Goal: Information Seeking & Learning: Check status

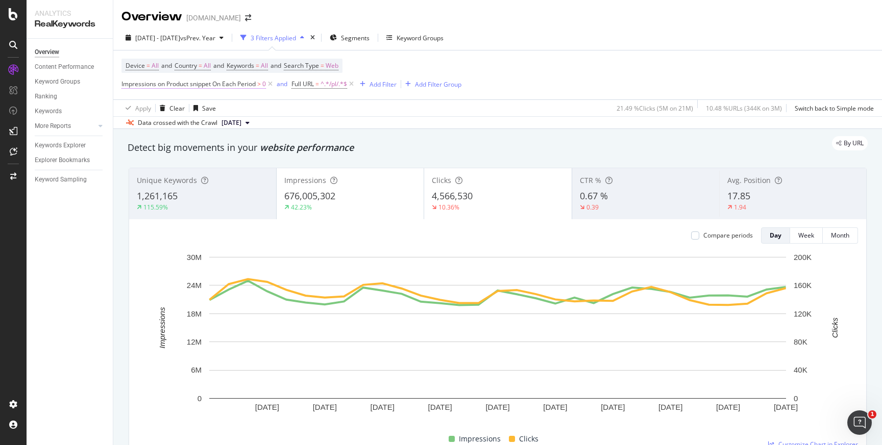
click at [157, 87] on span "Impressions on Product snippet On Each Period" at bounding box center [188, 84] width 134 height 9
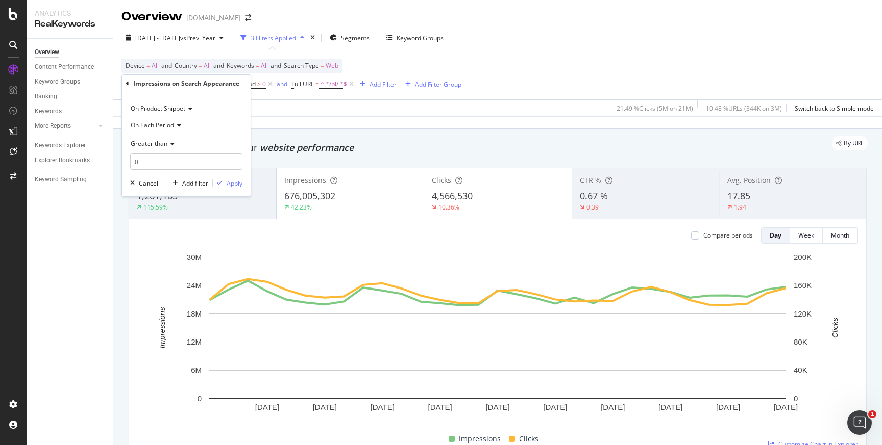
click at [193, 107] on div "On Product Snippet" at bounding box center [186, 109] width 112 height 16
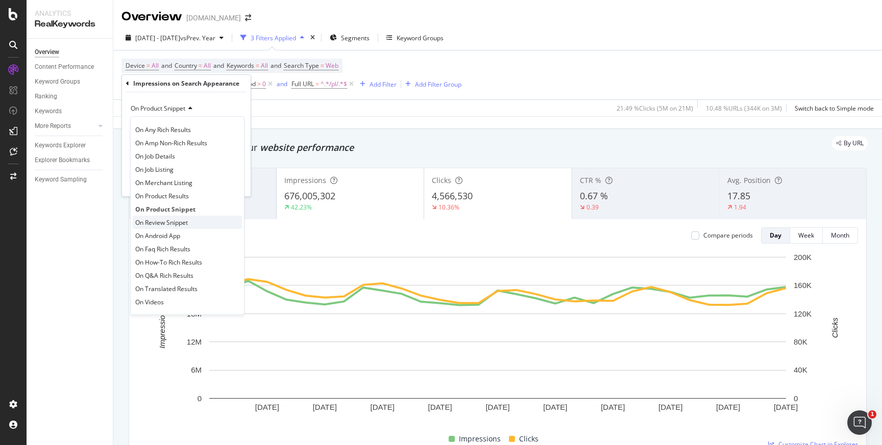
click at [177, 221] on span "On Review Snippet" at bounding box center [161, 222] width 53 height 9
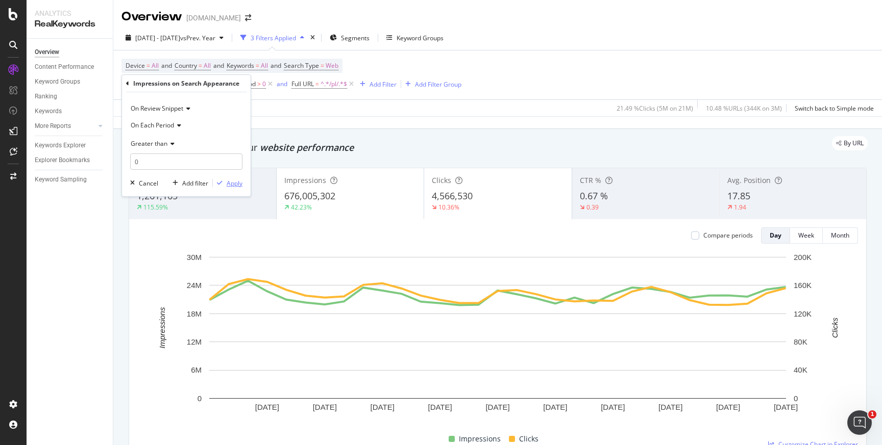
click at [236, 185] on div "Apply" at bounding box center [235, 183] width 16 height 9
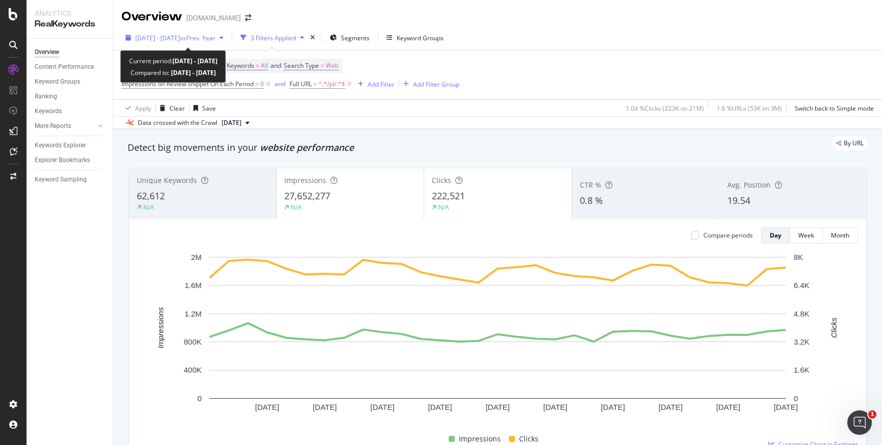
click at [215, 40] on span "vs Prev. Year" at bounding box center [197, 38] width 35 height 9
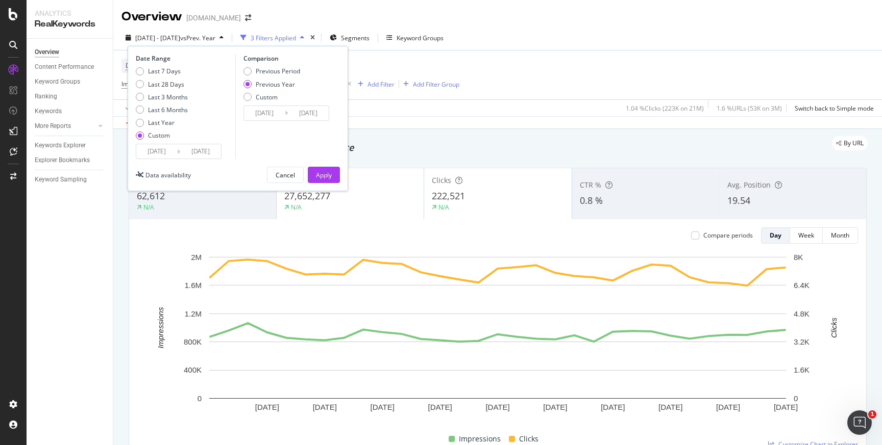
click at [154, 151] on input "2025/08/01" at bounding box center [156, 151] width 41 height 14
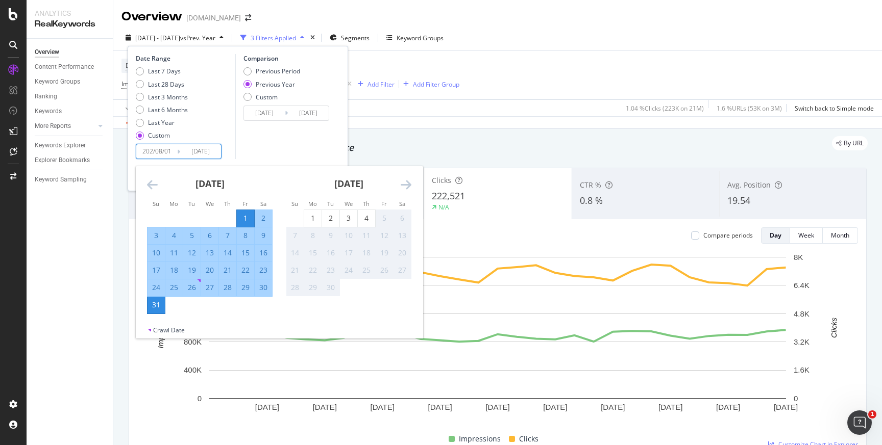
type input "2025/08/01"
type input "[DATE]"
click at [197, 153] on input "2025/08/31" at bounding box center [200, 151] width 41 height 14
type input "2025/08/31"
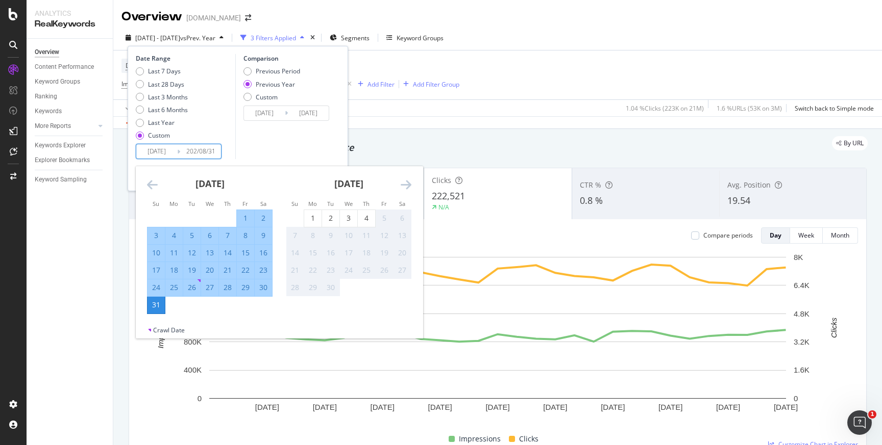
type input "[DATE]"
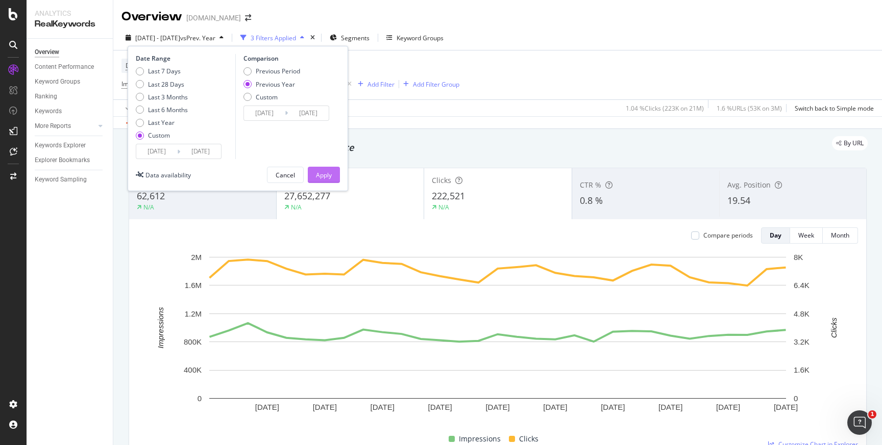
click at [326, 176] on div "Apply" at bounding box center [324, 175] width 16 height 9
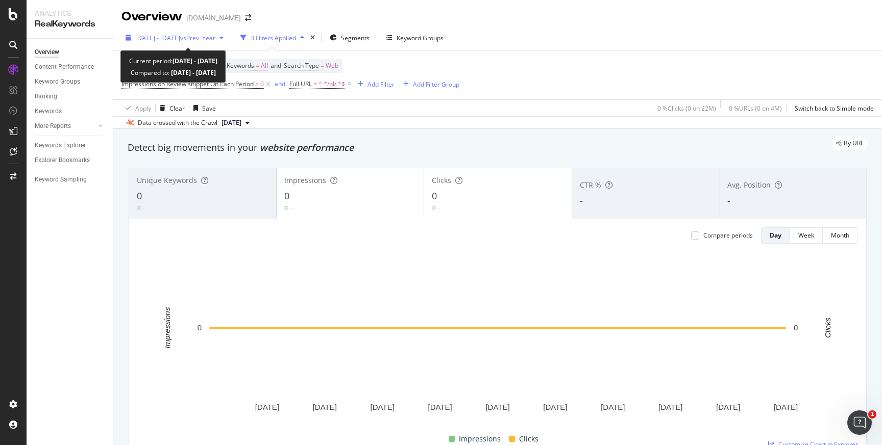
click at [180, 40] on span "[DATE] - [DATE]" at bounding box center [157, 38] width 45 height 9
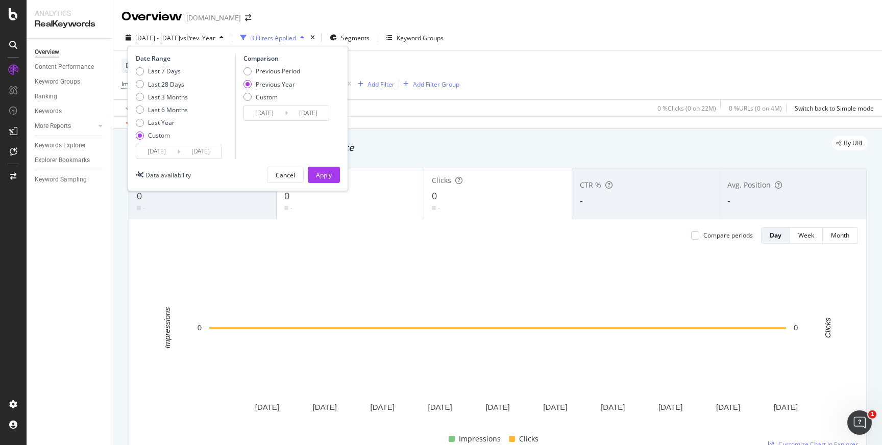
click at [556, 65] on div "Device = All and Country = All and Keywords = All and Search Type = Web Impress…" at bounding box center [497, 75] width 752 height 49
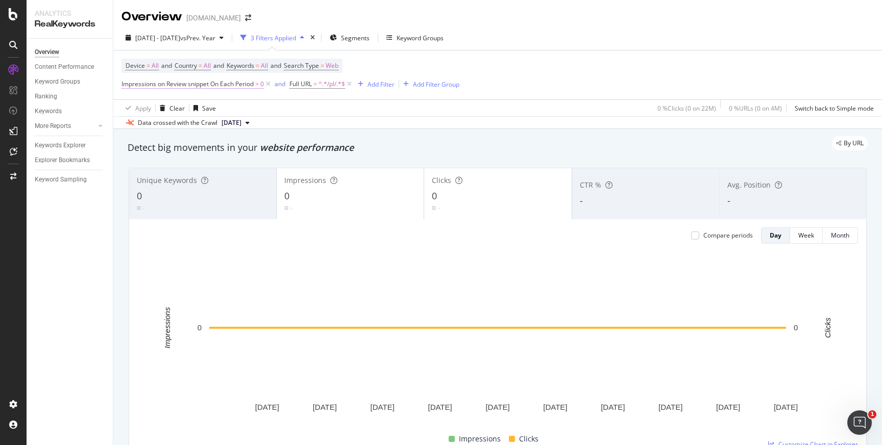
click at [243, 88] on span "Impressions on Review snippet On Each Period" at bounding box center [187, 84] width 132 height 9
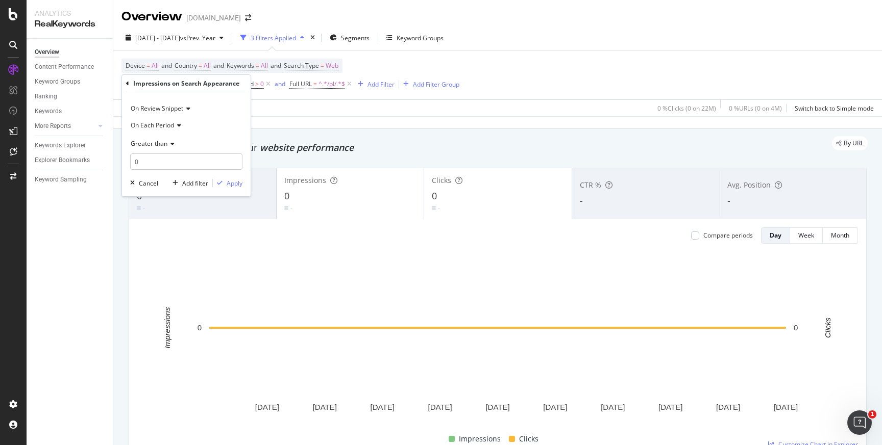
click at [594, 68] on div "Device = All and Country = All and Keywords = All and Search Type = Web Impress…" at bounding box center [497, 75] width 752 height 49
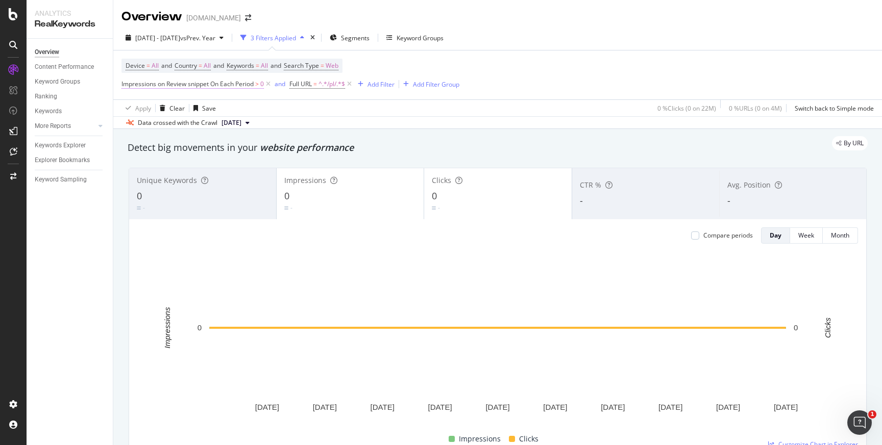
click at [220, 85] on span "Impressions on Review snippet On Each Period" at bounding box center [187, 84] width 132 height 9
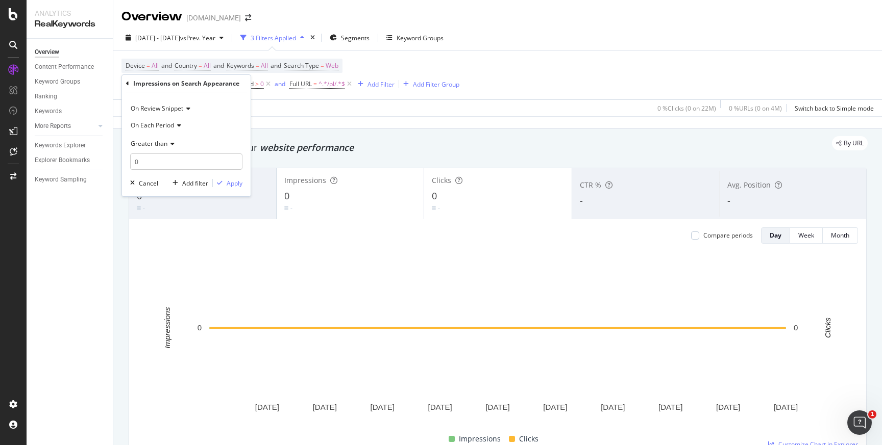
click at [188, 109] on icon at bounding box center [186, 109] width 7 height 6
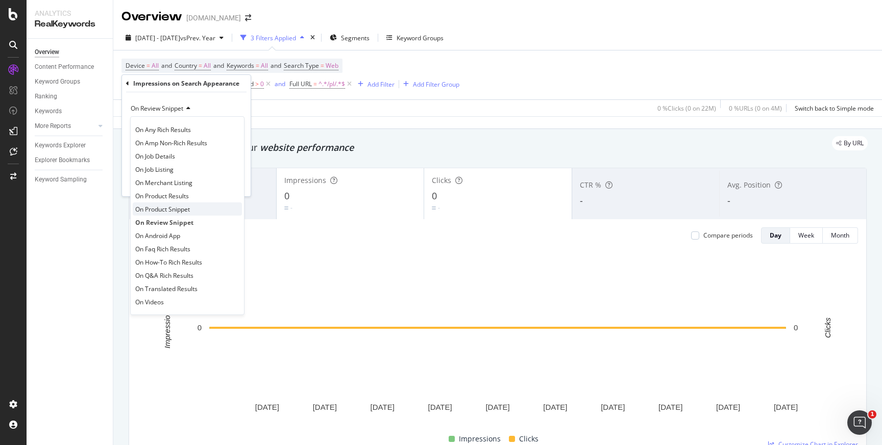
click at [159, 208] on span "On Product Snippet" at bounding box center [162, 209] width 55 height 9
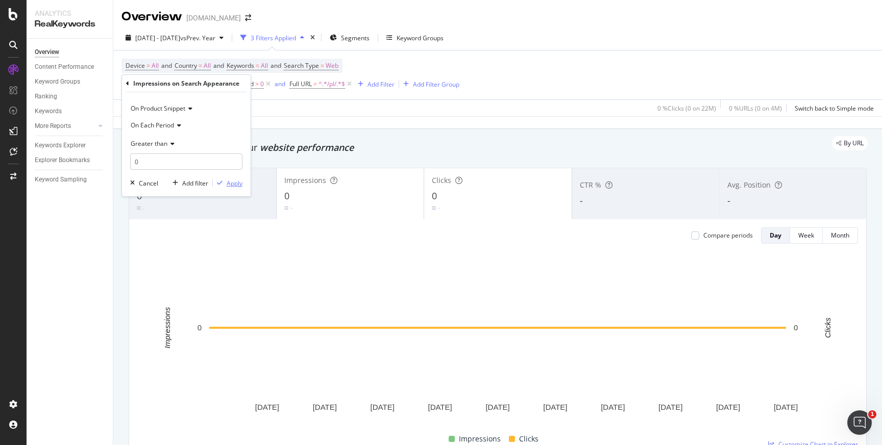
click at [240, 183] on div "Apply" at bounding box center [235, 183] width 16 height 9
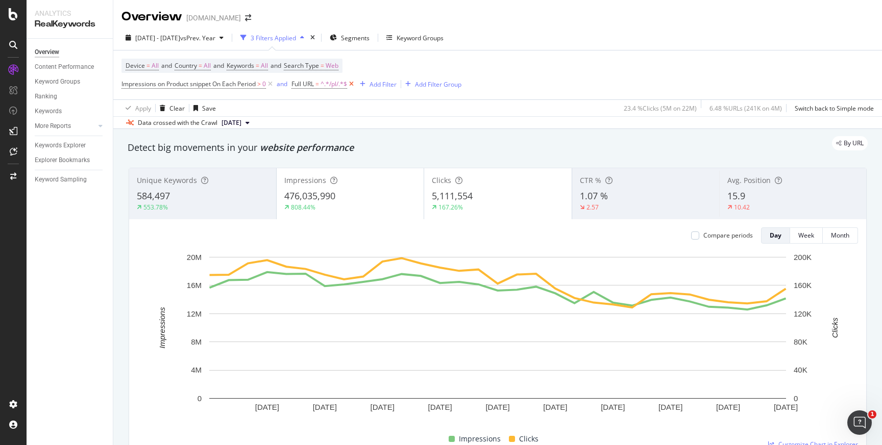
click at [355, 85] on icon at bounding box center [351, 84] width 9 height 10
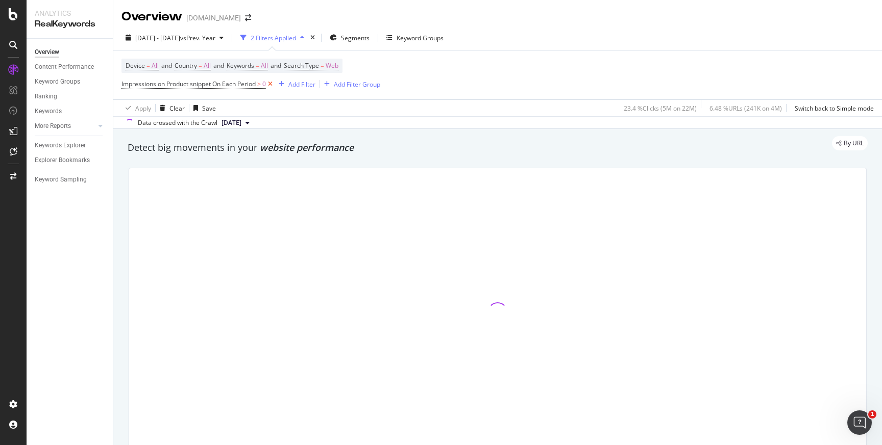
click at [274, 85] on icon at bounding box center [270, 84] width 9 height 10
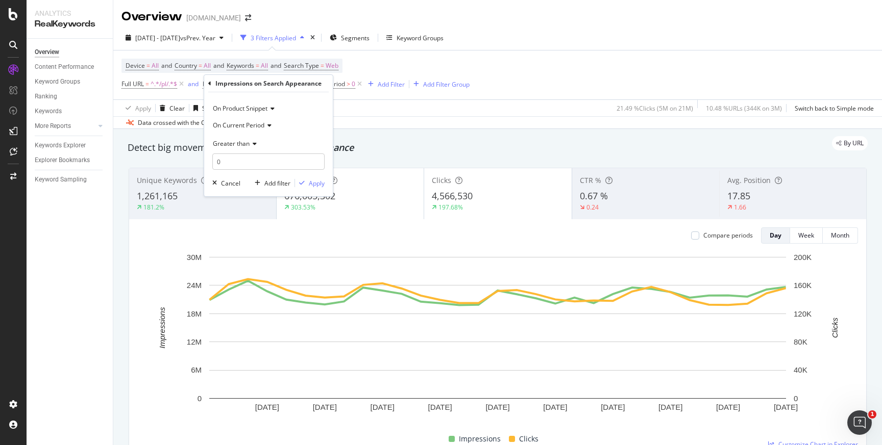
click at [555, 45] on div "2025 Aug. 1st - Aug. 31st vs Prev. Year 3 Filters Applied Segments Keyword Grou…" at bounding box center [497, 40] width 768 height 20
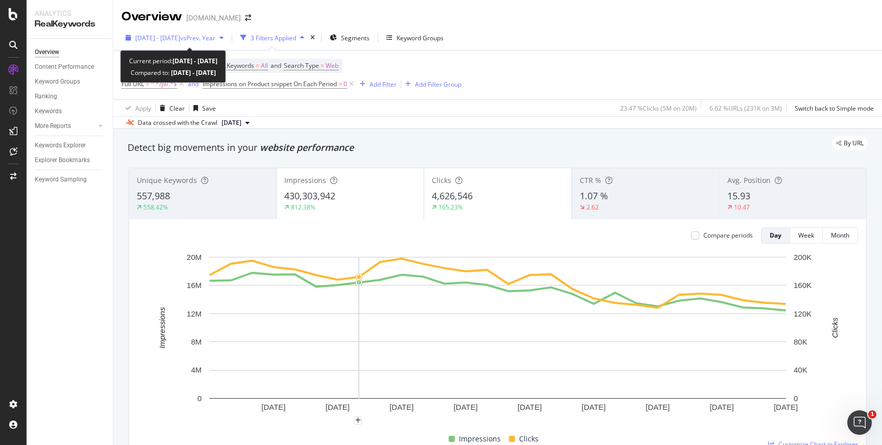
click at [180, 40] on span "[DATE] - [DATE]" at bounding box center [157, 38] width 45 height 9
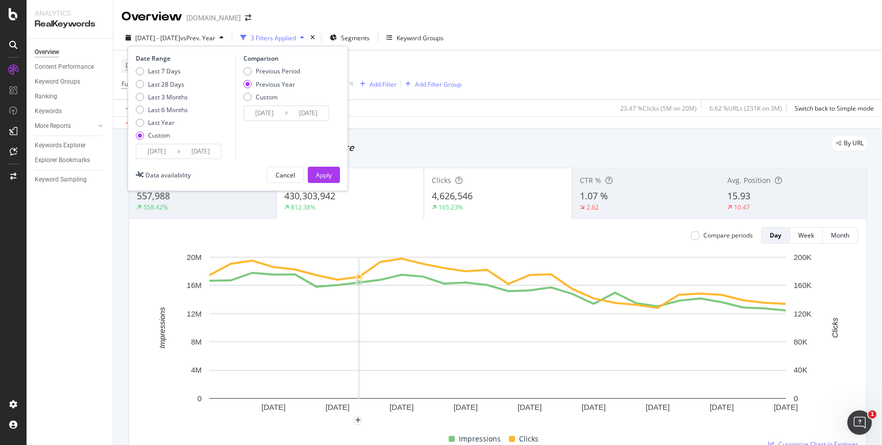
click at [565, 32] on div "[DATE] - [DATE] vs Prev. Year 3 Filters Applied Segments Keyword Groups Date Ra…" at bounding box center [497, 40] width 768 height 20
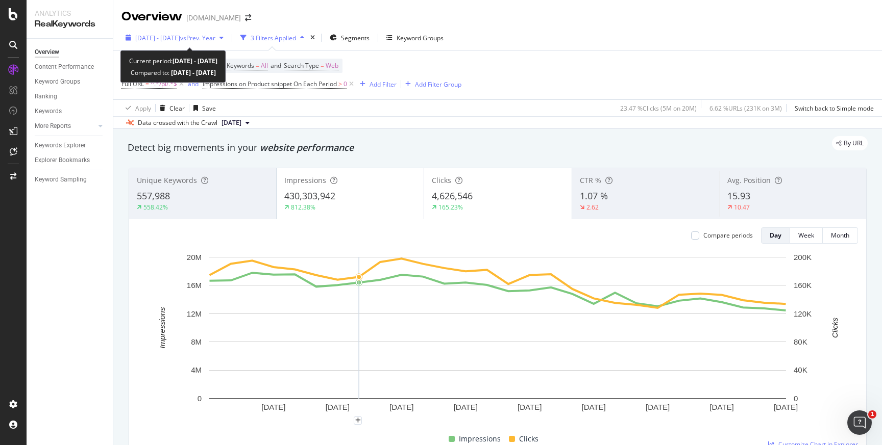
click at [223, 41] on icon "button" at bounding box center [221, 38] width 4 height 6
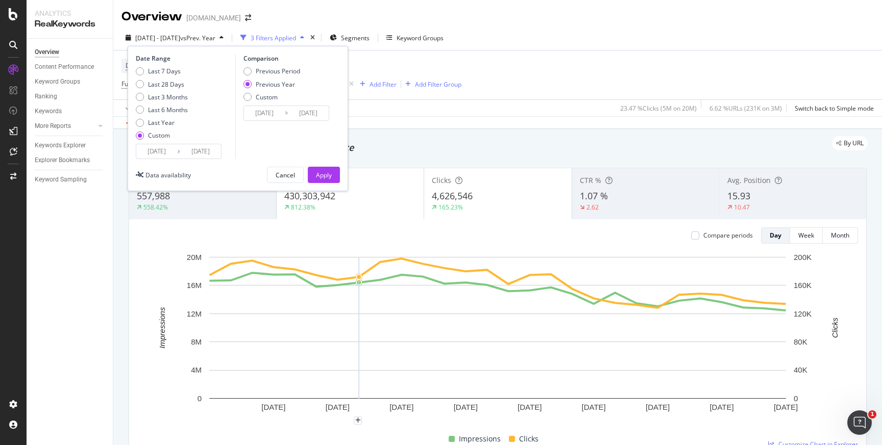
click at [174, 152] on input "[DATE]" at bounding box center [156, 151] width 41 height 14
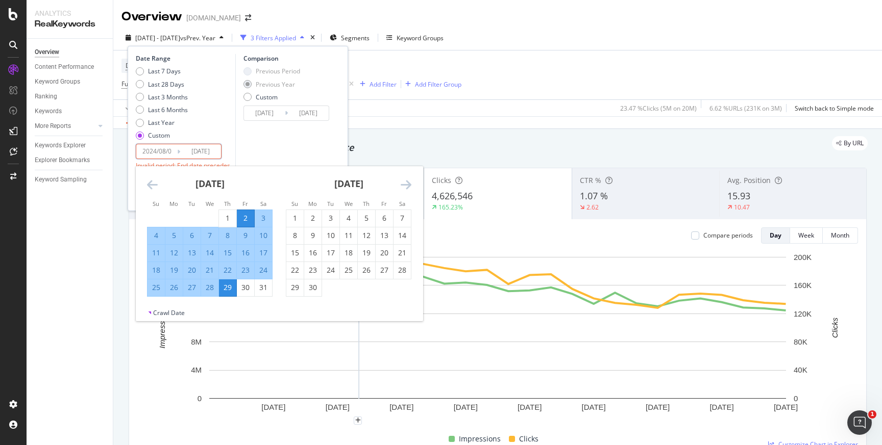
type input "[DATE]"
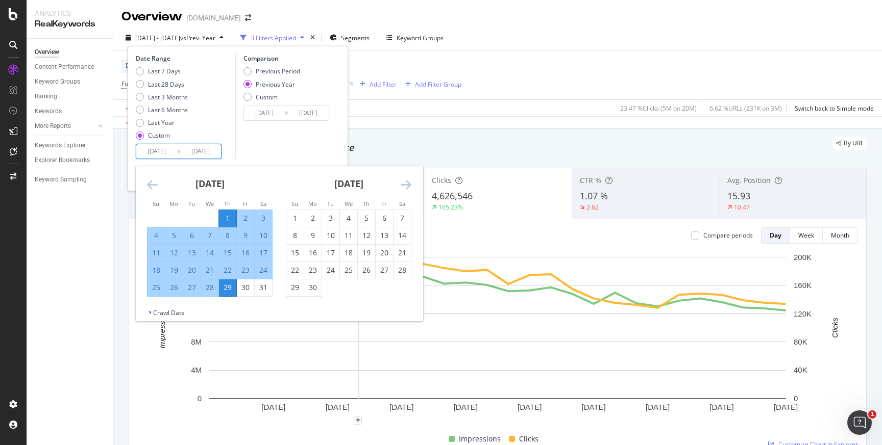
type input "[DATE]"
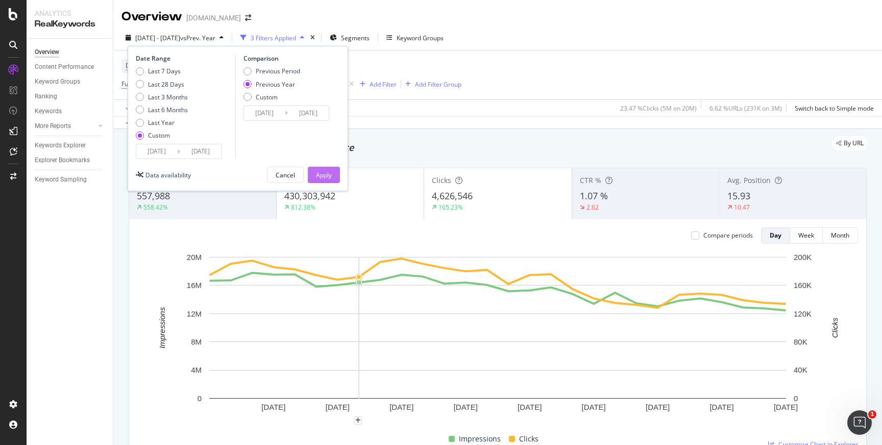
click at [323, 177] on div "Apply" at bounding box center [324, 175] width 16 height 9
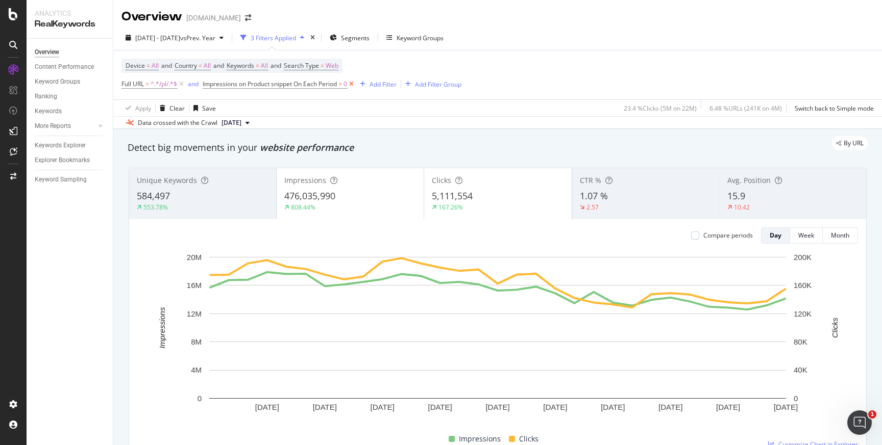
click at [355, 84] on icon at bounding box center [351, 84] width 9 height 10
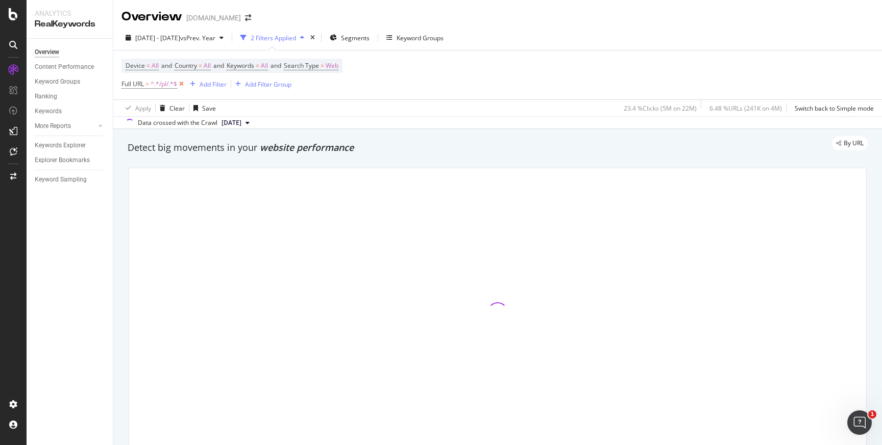
click at [184, 85] on icon at bounding box center [181, 84] width 9 height 10
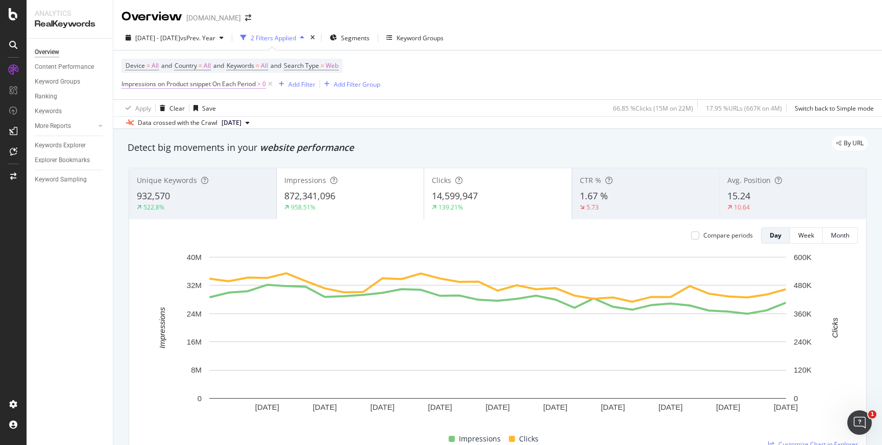
click at [207, 83] on span "Impressions on Product snippet On Each Period" at bounding box center [188, 84] width 134 height 9
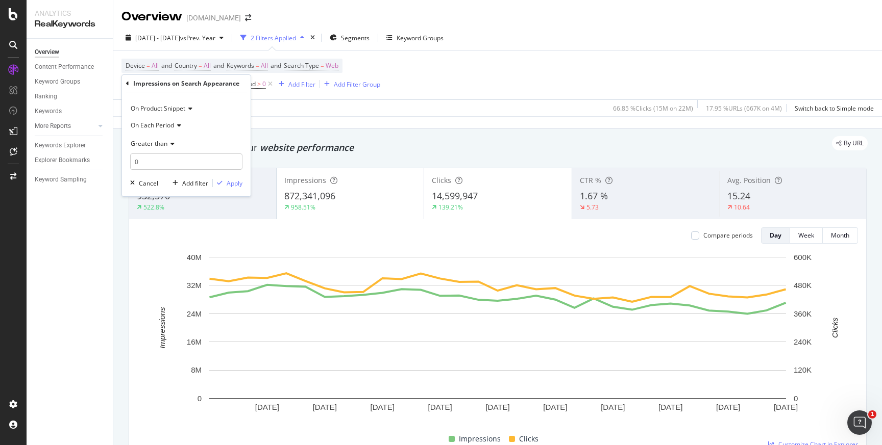
click at [179, 125] on icon at bounding box center [177, 125] width 7 height 6
click at [165, 159] on span "On Current Period" at bounding box center [161, 159] width 52 height 9
click at [238, 184] on div "Apply" at bounding box center [235, 183] width 16 height 9
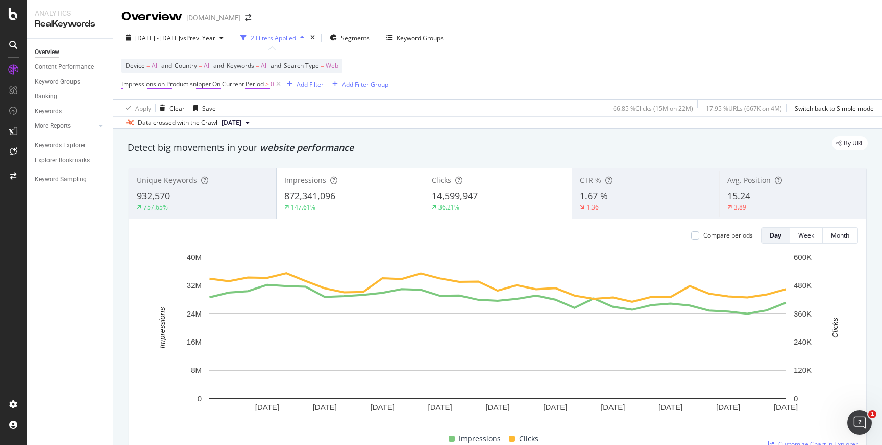
click at [243, 84] on span "Impressions on Product snippet On Current Period" at bounding box center [192, 84] width 142 height 9
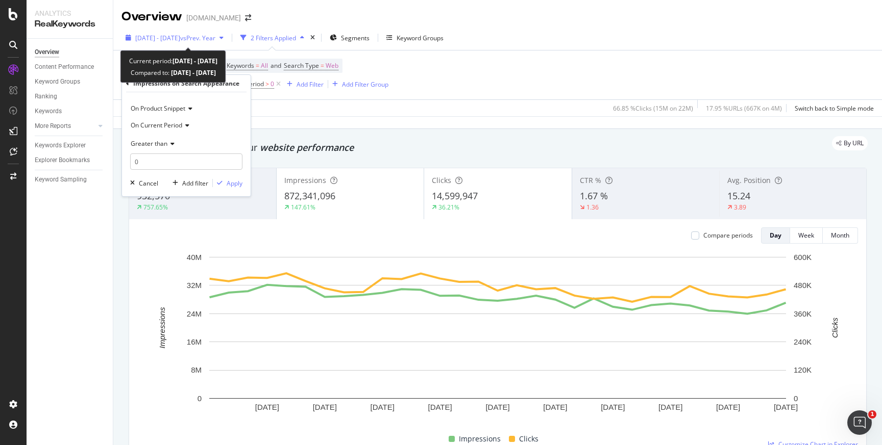
click at [228, 40] on div "button" at bounding box center [221, 38] width 12 height 6
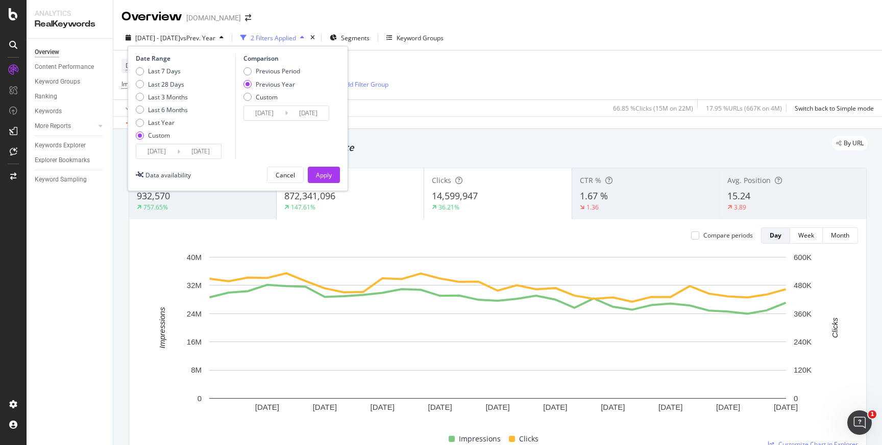
click at [490, 90] on div "Device = All and Country = All and Keywords = All and Search Type = Web Impress…" at bounding box center [497, 75] width 752 height 49
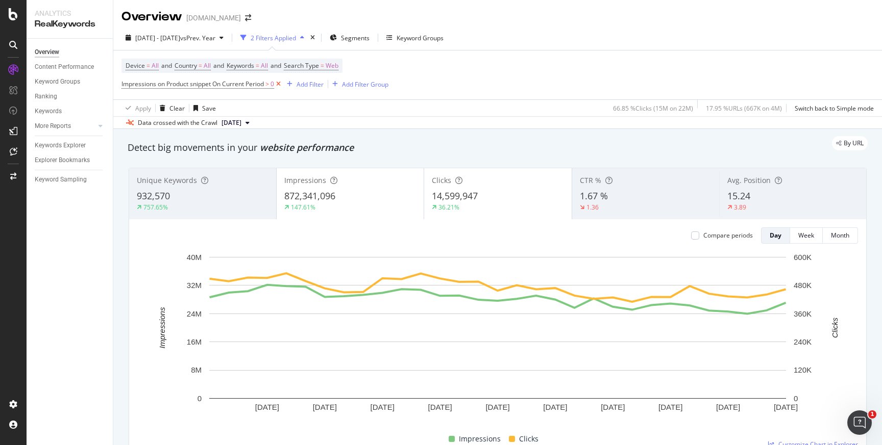
click at [283, 83] on icon at bounding box center [278, 84] width 9 height 10
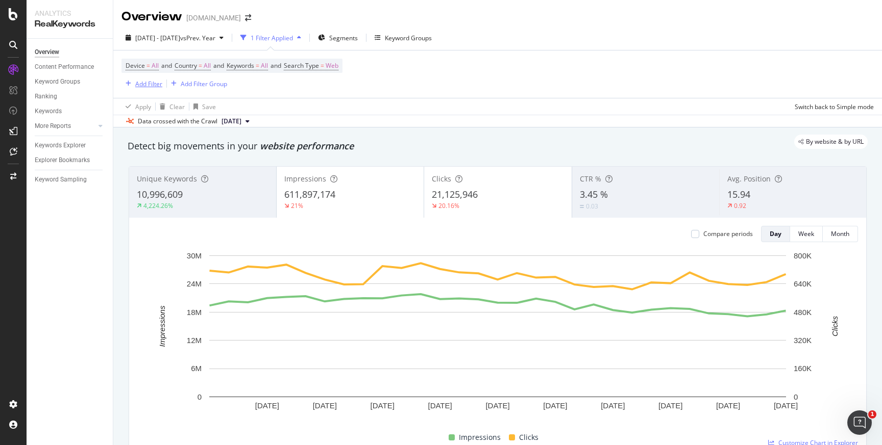
click at [143, 83] on div "Add Filter" at bounding box center [148, 84] width 27 height 9
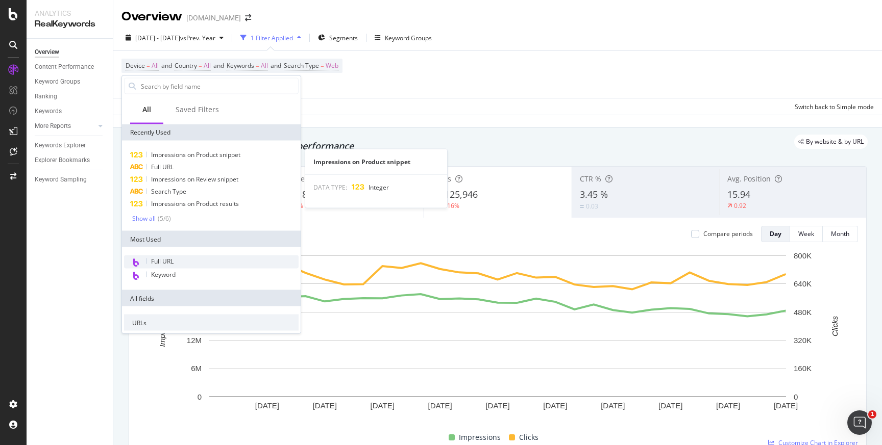
click at [171, 157] on span "Impressions on Product snippet" at bounding box center [195, 154] width 89 height 9
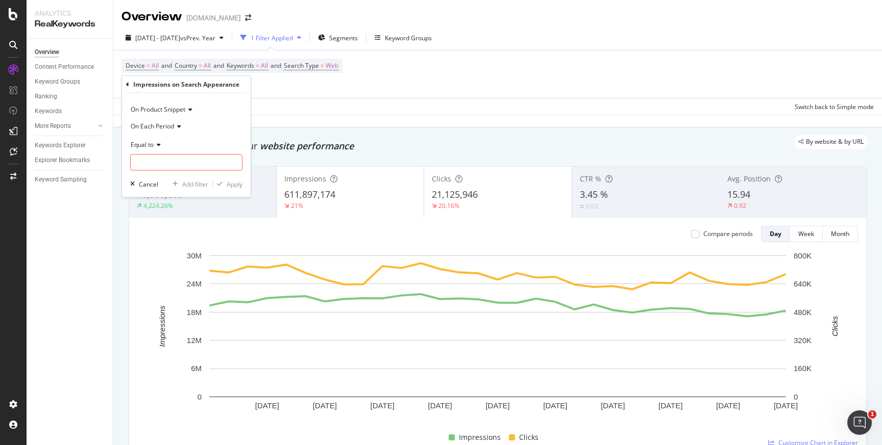
click at [180, 129] on icon at bounding box center [177, 126] width 7 height 6
click at [155, 161] on span "On Current Period" at bounding box center [161, 160] width 52 height 9
click at [157, 148] on div "Equal to" at bounding box center [186, 144] width 112 height 16
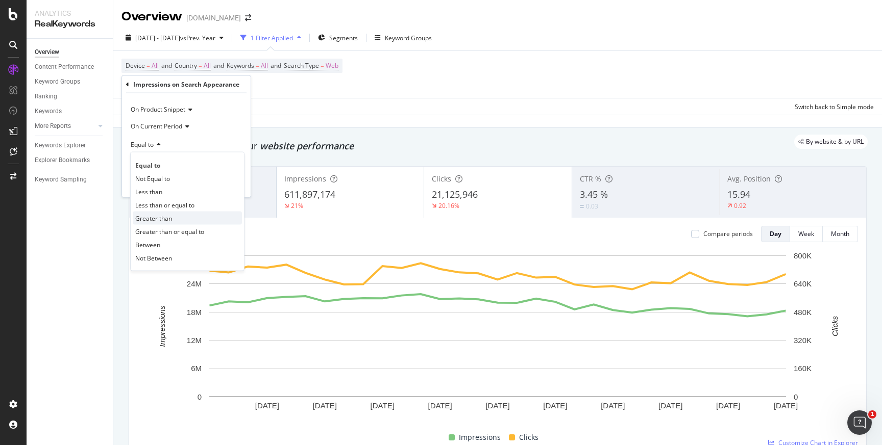
click at [155, 218] on span "Greater than" at bounding box center [153, 218] width 37 height 9
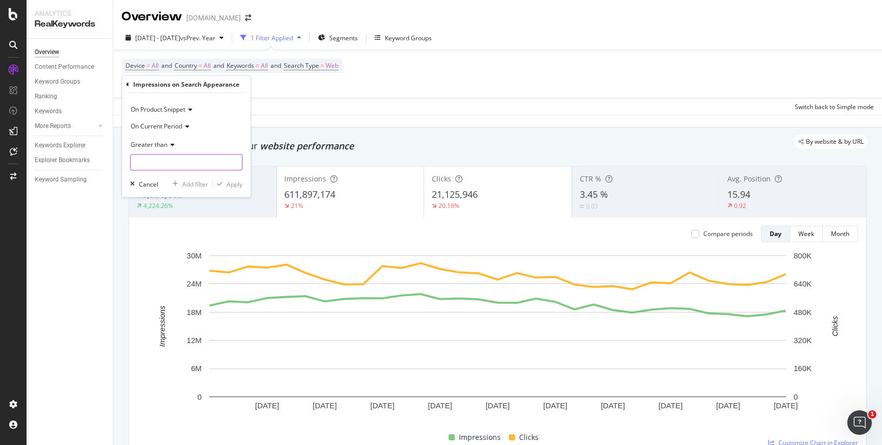
click at [147, 164] on input "number" at bounding box center [186, 163] width 112 height 16
type input "0"
click at [237, 184] on div "Apply" at bounding box center [235, 184] width 16 height 9
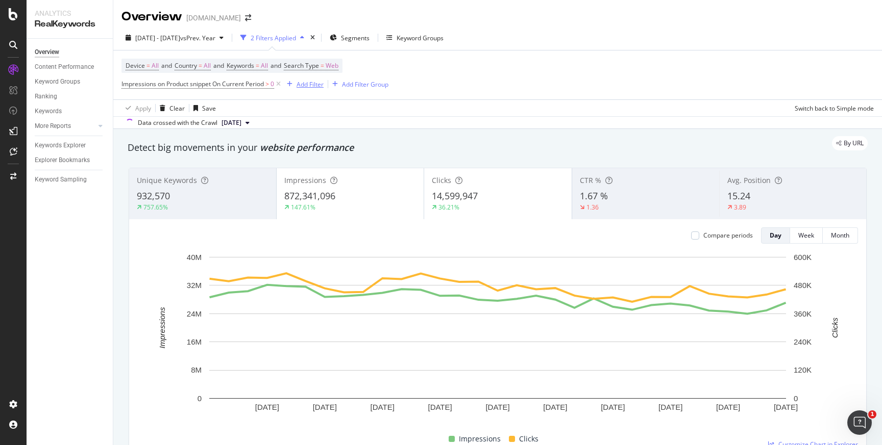
click at [311, 82] on div "Add Filter" at bounding box center [309, 84] width 27 height 9
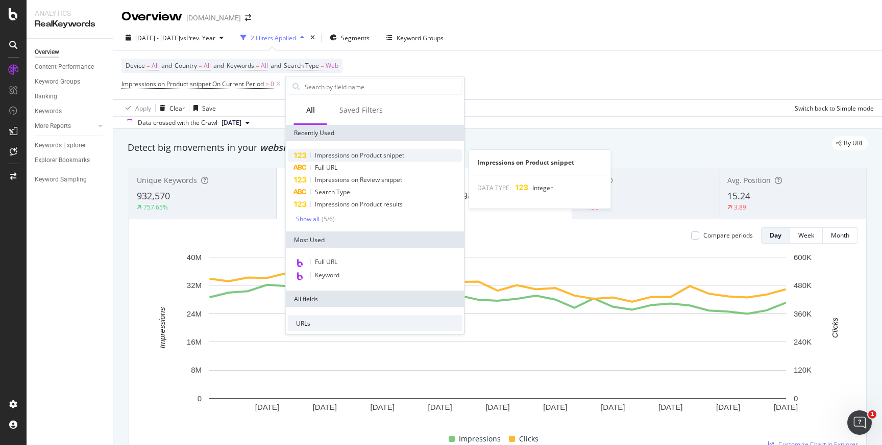
click at [326, 154] on span "Impressions on Product snippet" at bounding box center [359, 155] width 89 height 9
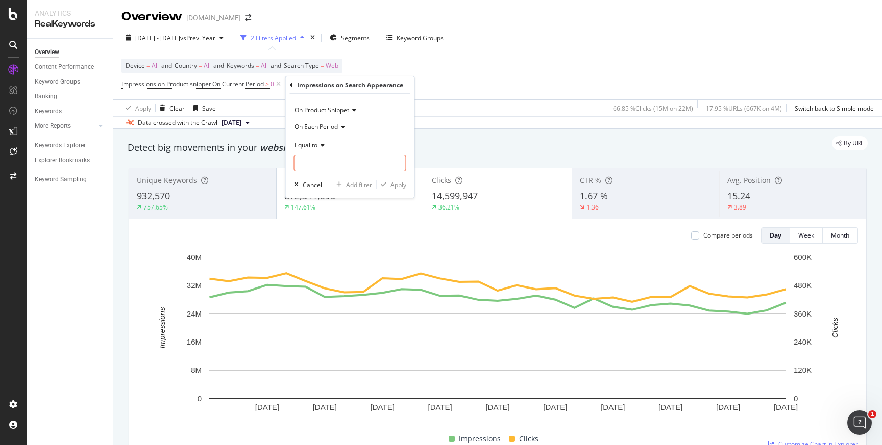
click at [429, 84] on div "Device = All and Country = All and Keywords = All and Search Type = Web Impress…" at bounding box center [497, 75] width 752 height 49
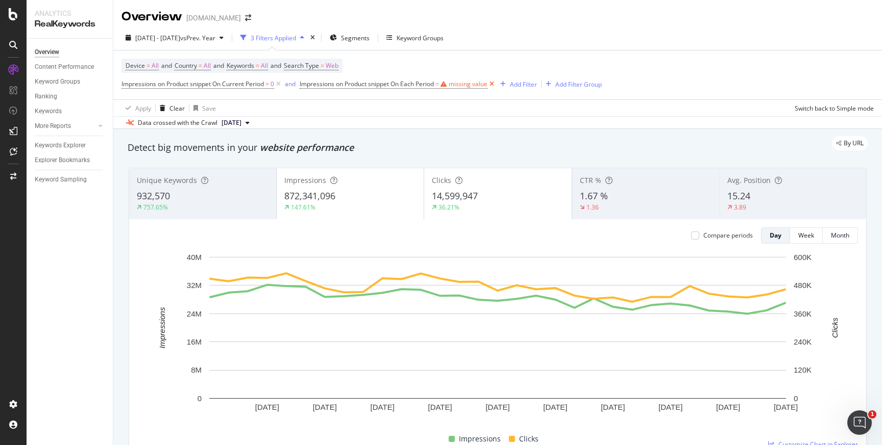
click at [494, 84] on icon at bounding box center [491, 84] width 9 height 10
click at [314, 86] on div "Add Filter" at bounding box center [309, 84] width 27 height 9
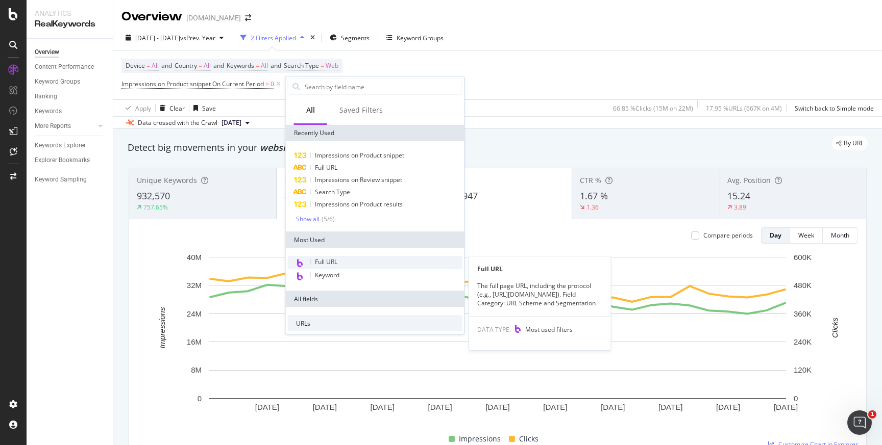
click at [324, 262] on span "Full URL" at bounding box center [326, 262] width 22 height 9
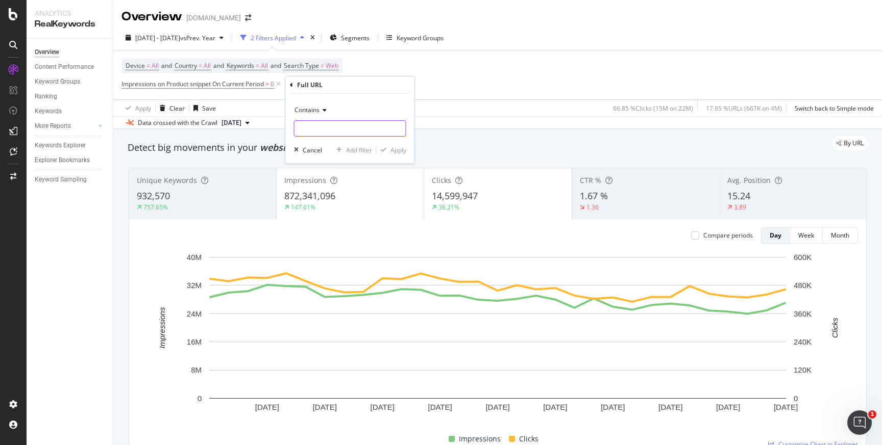
click at [318, 127] on input "text" at bounding box center [349, 128] width 111 height 16
type input "/pl/"
click at [397, 150] on div "Apply" at bounding box center [398, 150] width 16 height 9
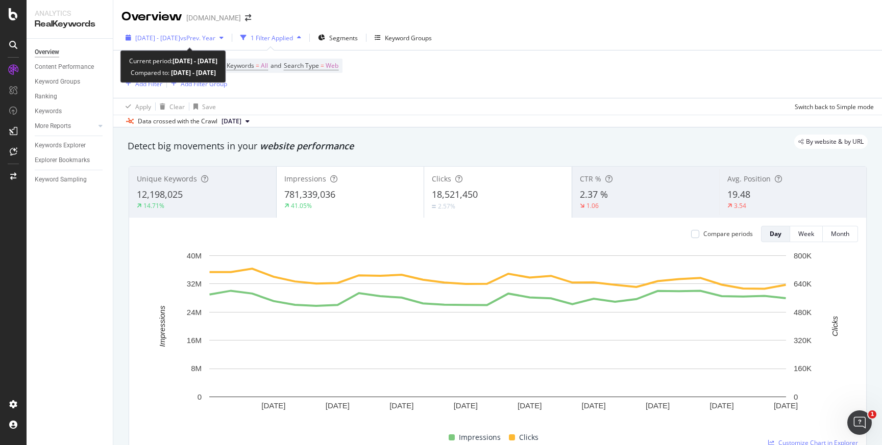
click at [210, 37] on span "vs Prev. Year" at bounding box center [197, 38] width 35 height 9
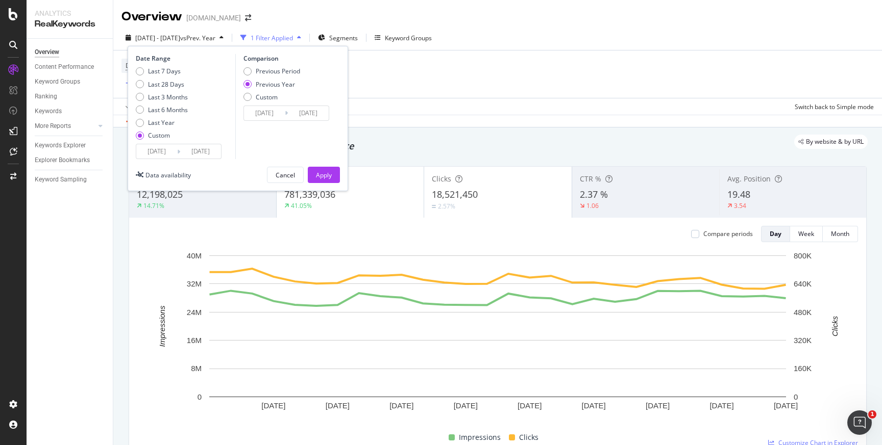
click at [155, 154] on input "2025/08/02" at bounding box center [156, 151] width 41 height 14
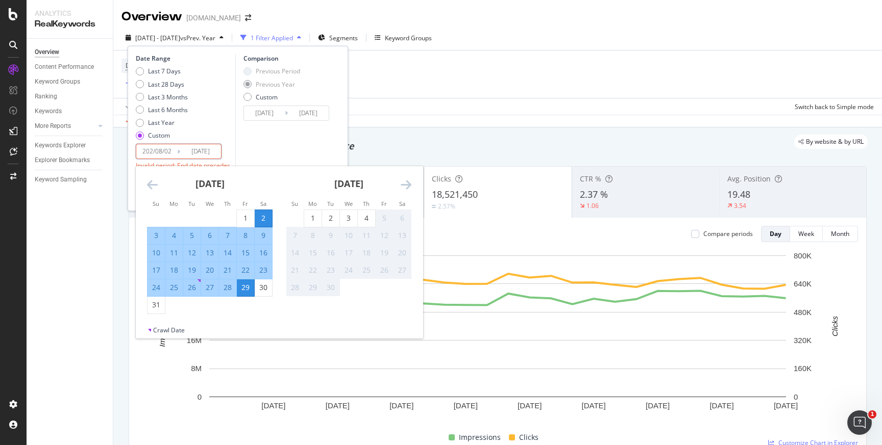
type input "2025/08/02"
type input "[DATE]"
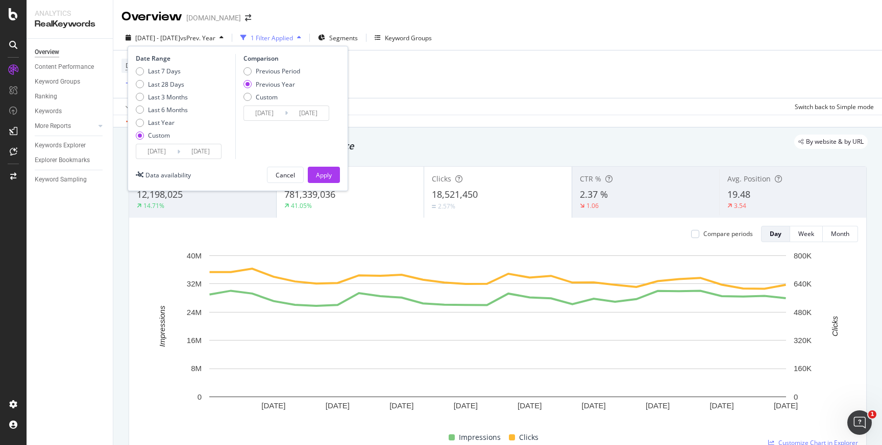
click at [197, 153] on input "2025/08/29" at bounding box center [200, 151] width 41 height 14
type input "[DATE]"
click at [324, 175] on div "Apply" at bounding box center [324, 175] width 16 height 9
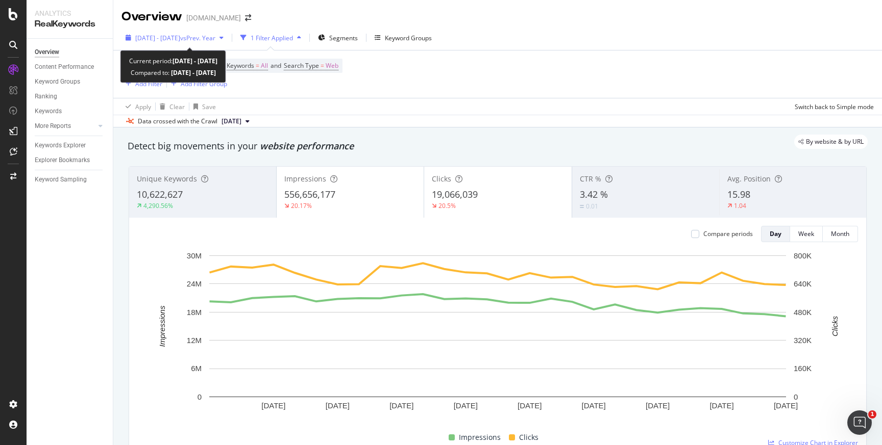
click at [211, 38] on span "vs Prev. Year" at bounding box center [197, 38] width 35 height 9
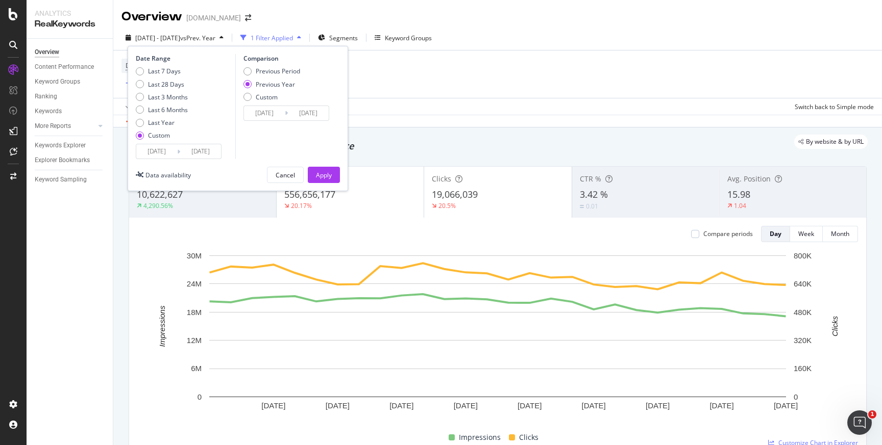
click at [178, 155] on icon at bounding box center [178, 152] width 3 height 10
click at [167, 150] on input "[DATE]" at bounding box center [156, 151] width 41 height 14
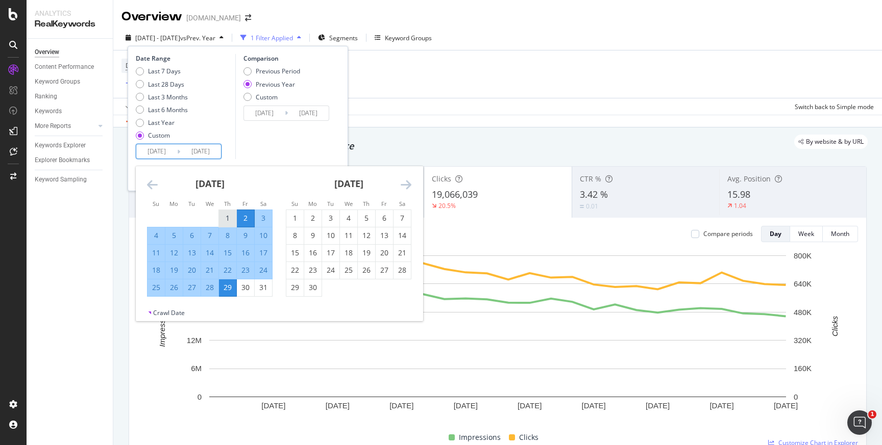
click at [229, 219] on div "1" at bounding box center [227, 218] width 17 height 10
type input "[DATE]"
click at [267, 218] on div "3" at bounding box center [263, 218] width 17 height 10
type input "2024/08/03"
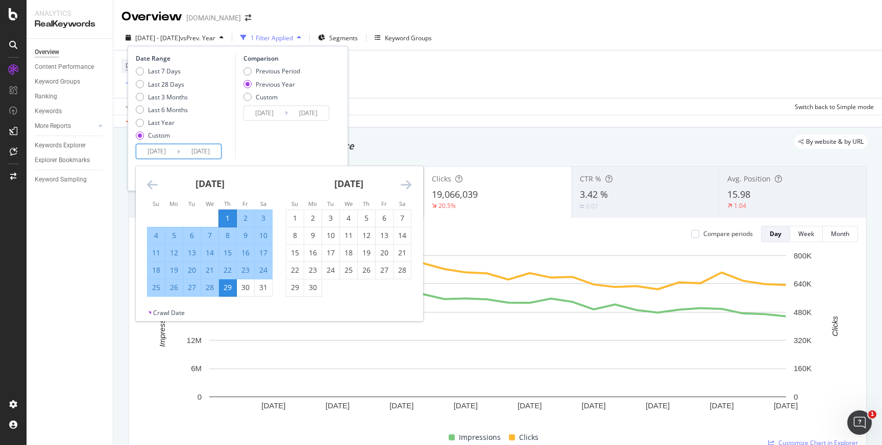
type input "2023/08/05"
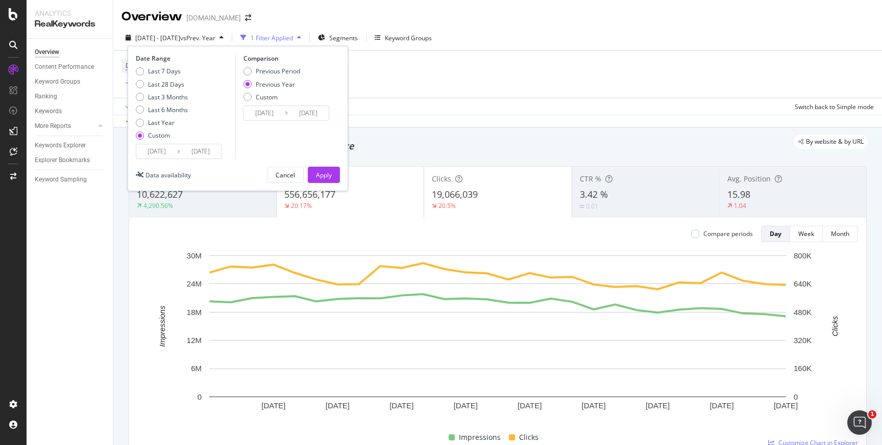
click at [172, 153] on input "[DATE]" at bounding box center [156, 151] width 41 height 14
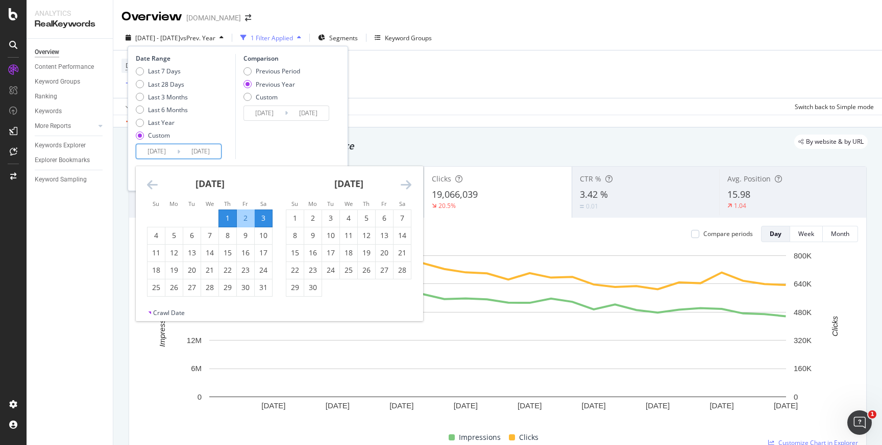
click at [172, 153] on input "[DATE]" at bounding box center [156, 151] width 41 height 14
type input "[DATE]"
type input "2023/08/05"
type input "2024/08/03"
click at [283, 143] on div "Comparison Previous Period Previous Year Custom 2023/08/05 Navigate forward to …" at bounding box center [283, 106] width 97 height 105
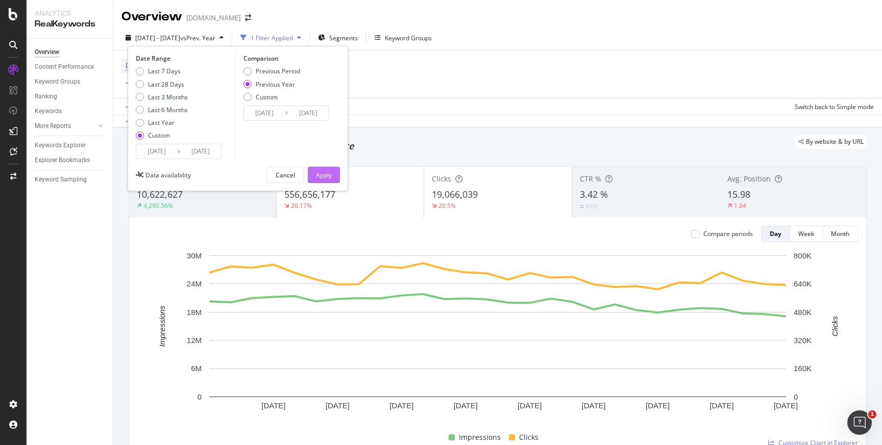
click at [325, 174] on div "Apply" at bounding box center [324, 175] width 16 height 9
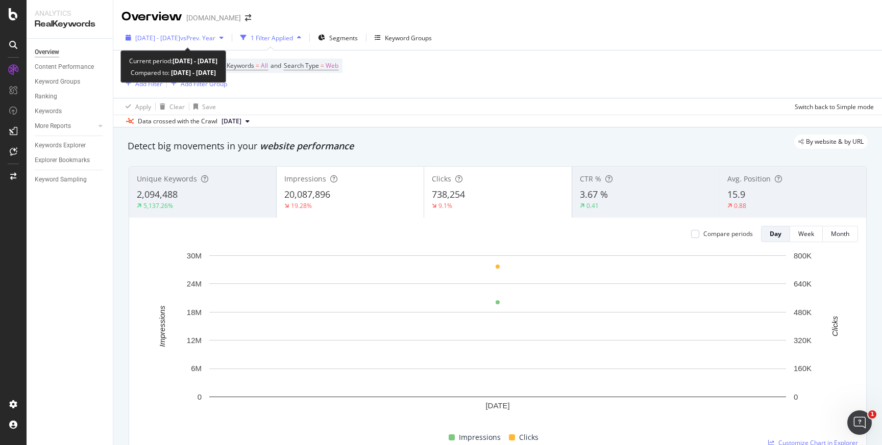
click at [180, 39] on span "2024 Aug. 3rd - Aug. 3rd" at bounding box center [157, 38] width 45 height 9
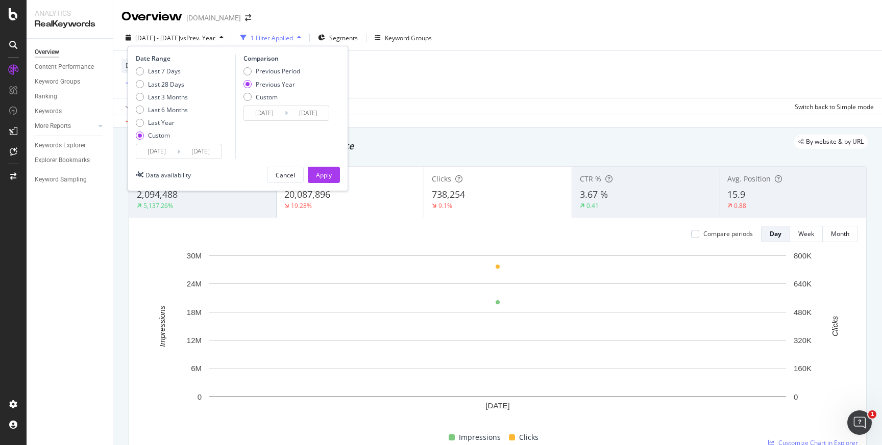
click at [216, 152] on input "2024/08/03" at bounding box center [200, 151] width 41 height 14
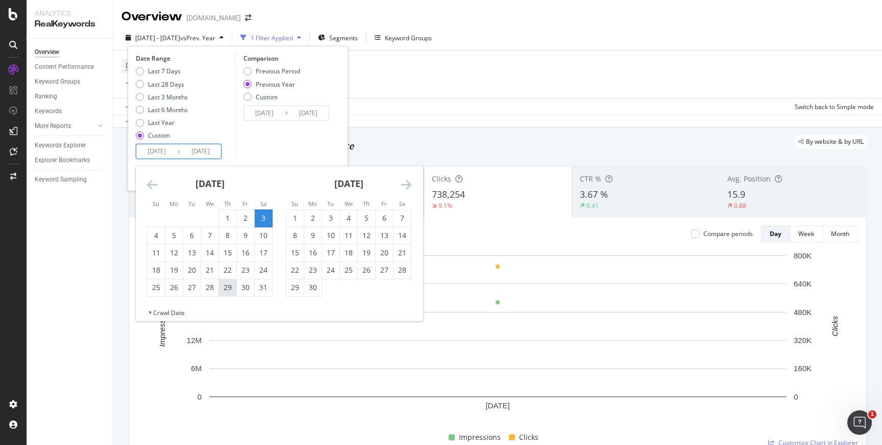
click at [231, 290] on div "29" at bounding box center [227, 288] width 17 height 10
type input "[DATE]"
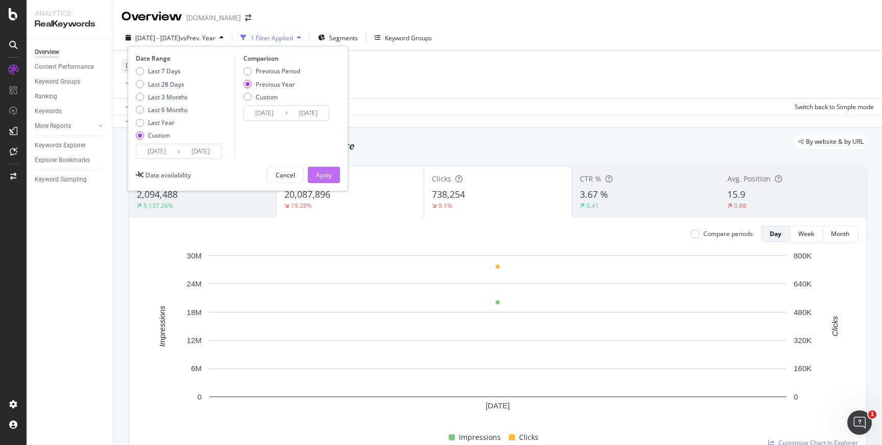
click at [324, 171] on div "Apply" at bounding box center [324, 175] width 16 height 9
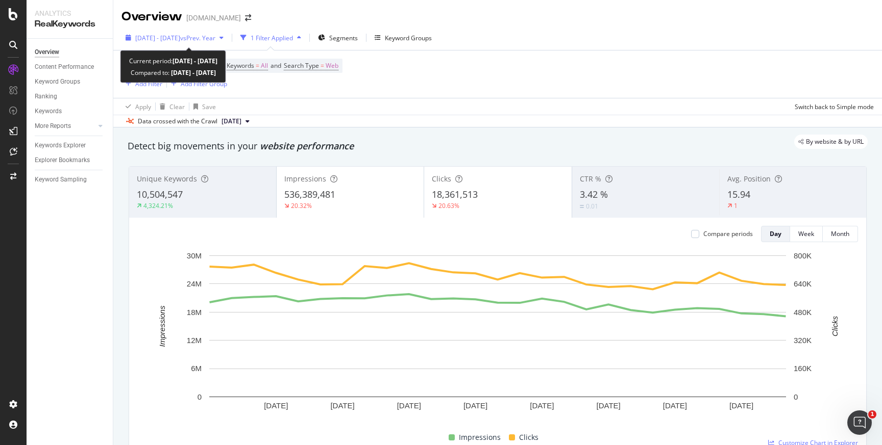
click at [180, 40] on span "2024 Aug. 3rd - Aug. 29th" at bounding box center [157, 38] width 45 height 9
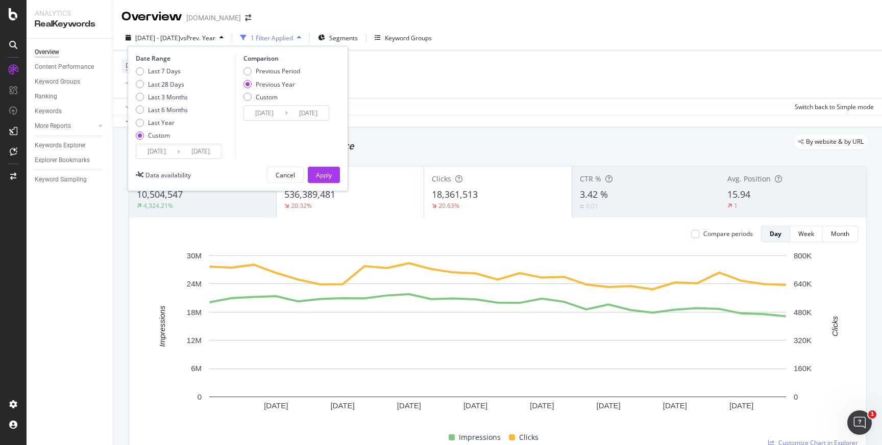
click at [171, 155] on input "2024/08/03" at bounding box center [156, 151] width 41 height 14
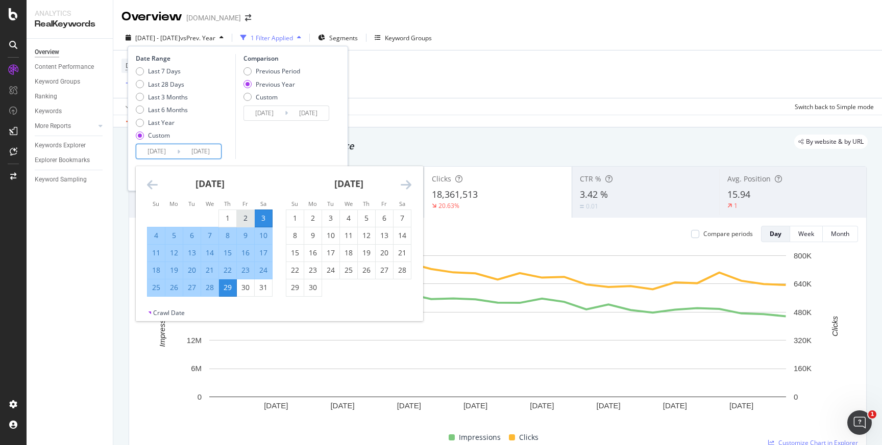
click at [245, 220] on div "2" at bounding box center [245, 218] width 17 height 10
type input "[DATE]"
click at [248, 291] on div "30" at bounding box center [245, 288] width 17 height 10
type input "2024/08/30"
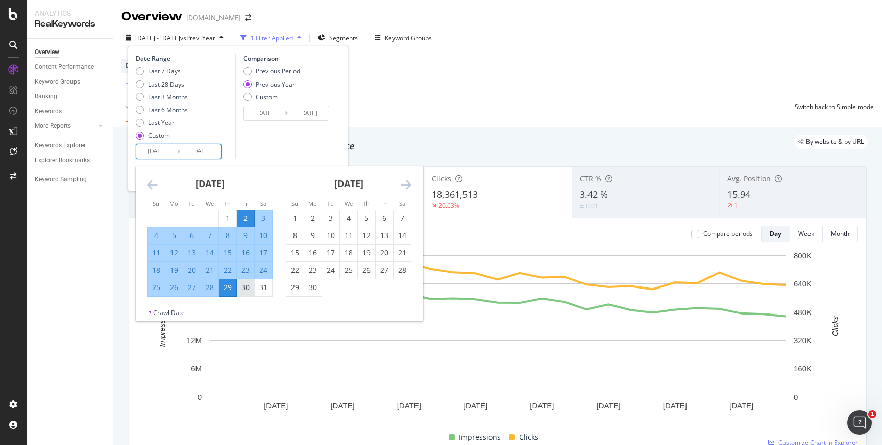
type input "2023/09/01"
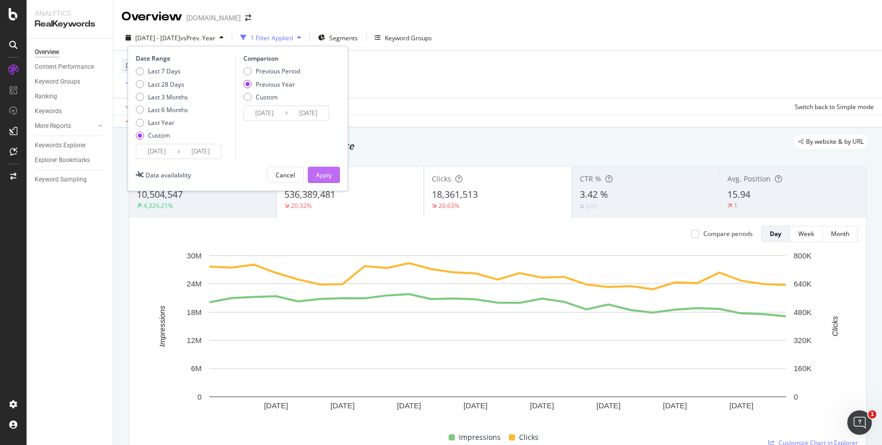
click at [318, 173] on div "Apply" at bounding box center [324, 175] width 16 height 9
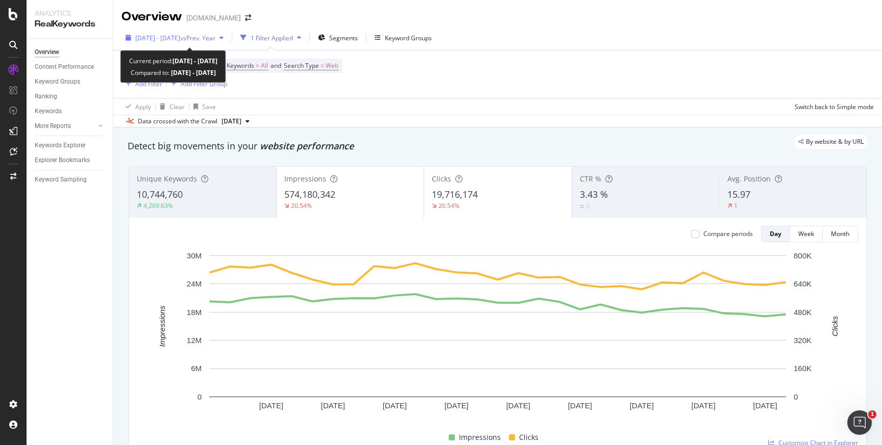
click at [178, 39] on span "2024 Aug. 2nd - Aug. 30th" at bounding box center [157, 38] width 45 height 9
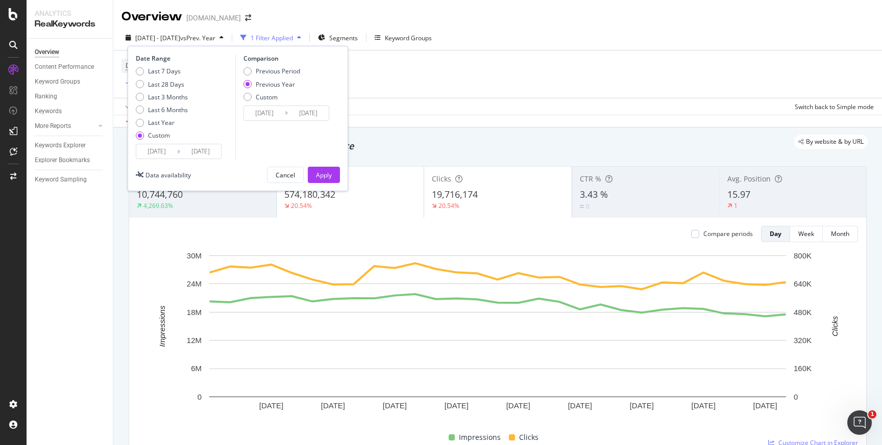
click at [185, 152] on input "2024/08/30" at bounding box center [200, 151] width 41 height 14
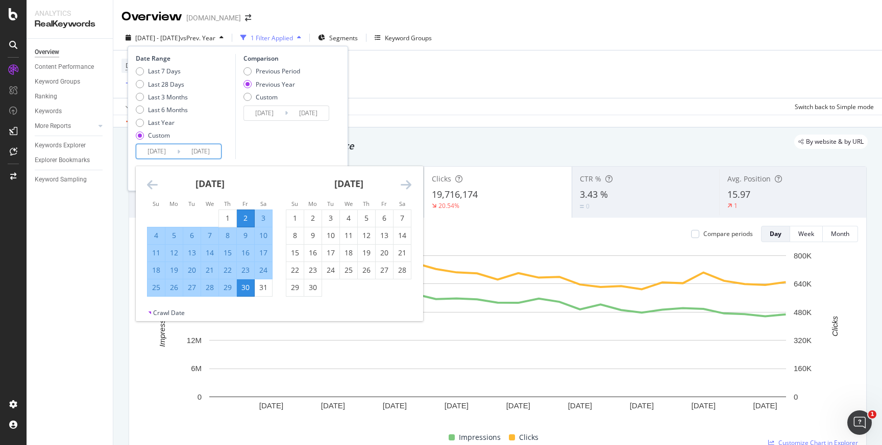
click at [162, 154] on input "[DATE]" at bounding box center [156, 151] width 41 height 14
click at [264, 218] on div "3" at bounding box center [263, 218] width 17 height 10
type input "2024/08/03"
type input "2023/08/05"
click at [243, 286] on div "30" at bounding box center [245, 288] width 17 height 10
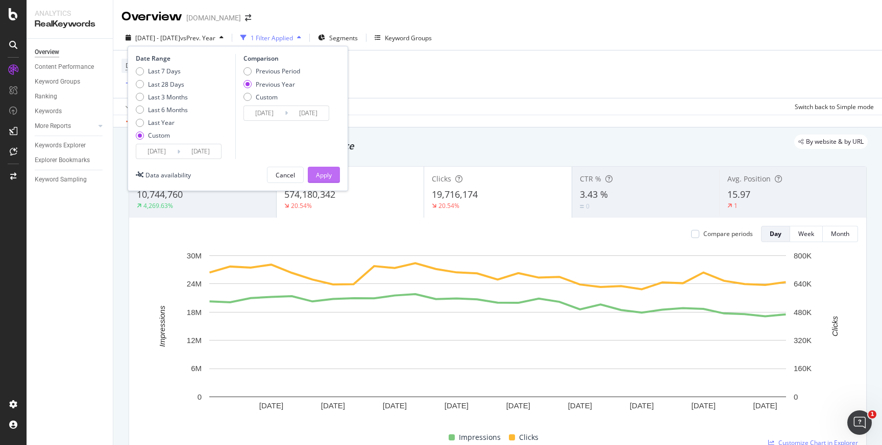
click at [324, 176] on div "Apply" at bounding box center [324, 175] width 16 height 9
